Goal: Navigation & Orientation: Find specific page/section

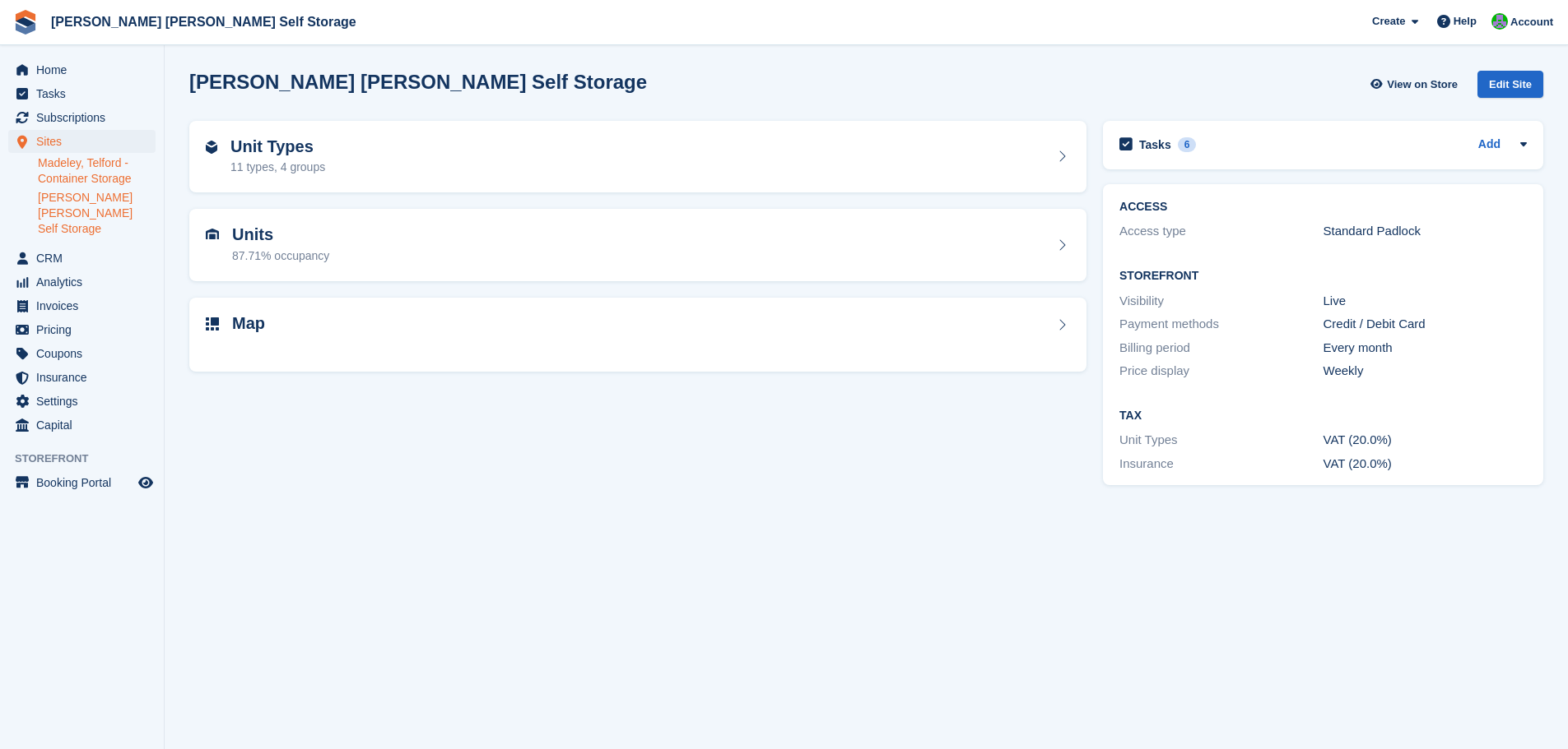
click at [74, 169] on link "Madeley, Telford - Container Storage" at bounding box center [97, 170] width 118 height 31
